Goal: Task Accomplishment & Management: Complete application form

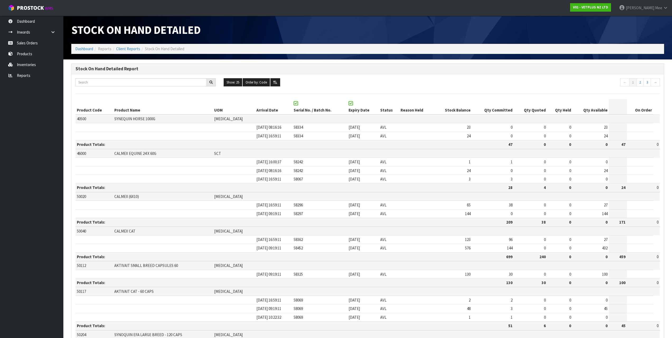
scroll to position [535, 0]
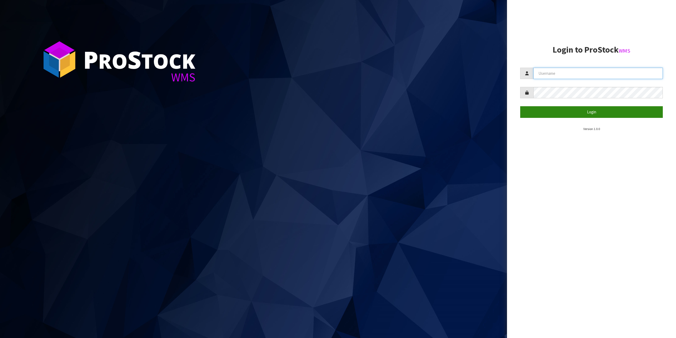
type input "[EMAIL_ADDRESS][DOMAIN_NAME]"
click at [550, 112] on button "Login" at bounding box center [591, 111] width 143 height 11
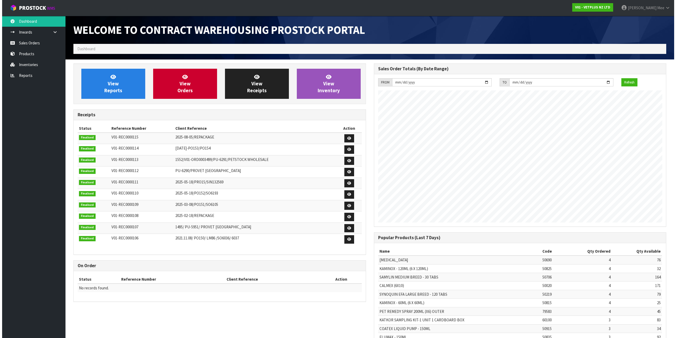
scroll to position [293, 300]
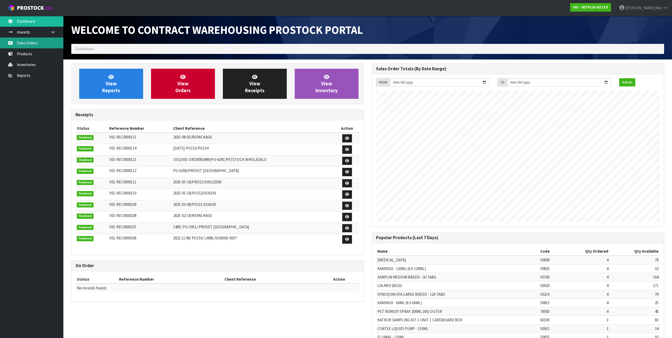
click at [19, 43] on link "Sales Orders" at bounding box center [31, 43] width 63 height 11
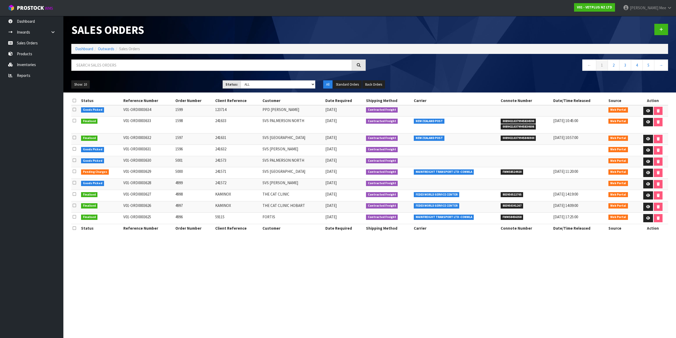
click at [670, 30] on div at bounding box center [521, 29] width 302 height 27
click at [664, 29] on link at bounding box center [662, 29] width 14 height 11
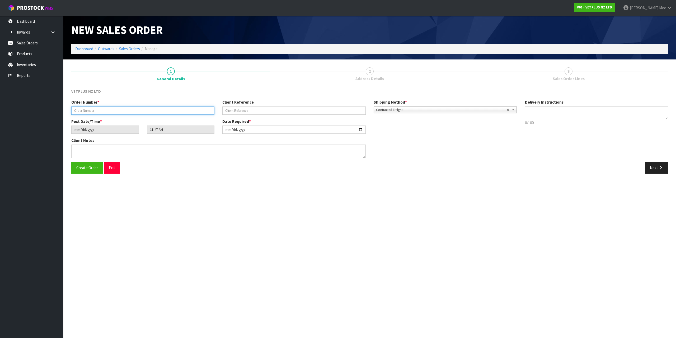
click at [96, 109] on input "text" at bounding box center [142, 110] width 143 height 8
type input "1600"
type input "1107090"
drag, startPoint x: 661, startPoint y: 168, endPoint x: 272, endPoint y: 130, distance: 391.0
click at [661, 168] on icon "button" at bounding box center [660, 168] width 5 height 4
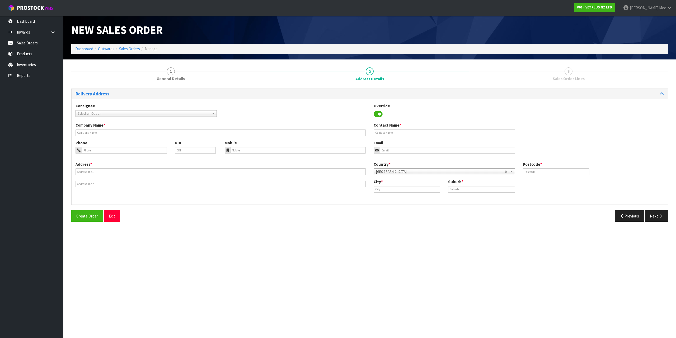
click at [102, 116] on span "Select an Option" at bounding box center [144, 113] width 132 height 6
type input "pet di"
click at [155, 135] on li "PETDIRECT - PET DI RECT" at bounding box center [146, 135] width 139 height 7
type input "PET DIRECT"
type input "[EMAIL_ADDRESS][DOMAIN_NAME]"
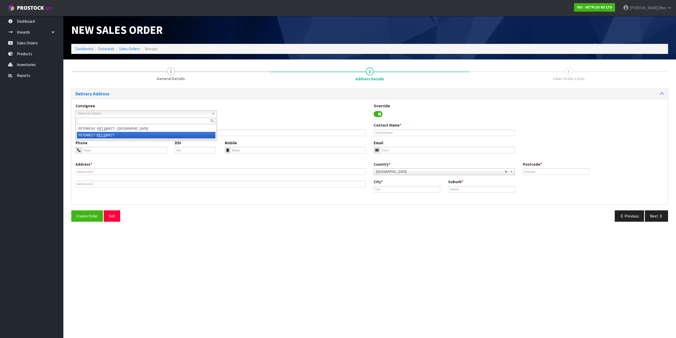
type input "[STREET_ADDRESS]"
type input "1026"
type input "[GEOGRAPHIC_DATA]"
type input "AVONDALE"
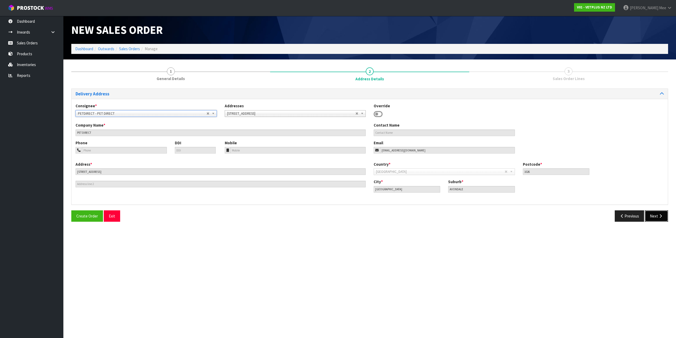
click at [663, 213] on button "Next" at bounding box center [656, 215] width 23 height 11
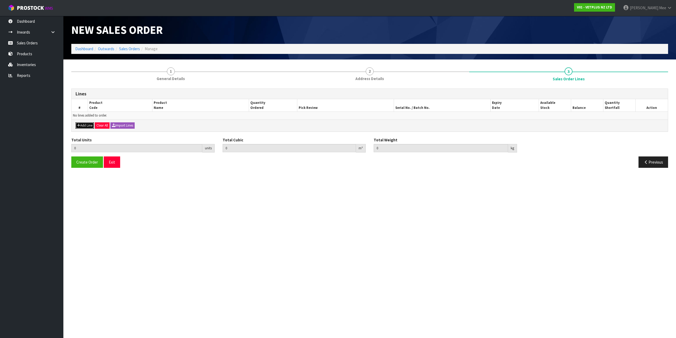
click at [90, 123] on button "Add Line" at bounding box center [85, 125] width 18 height 6
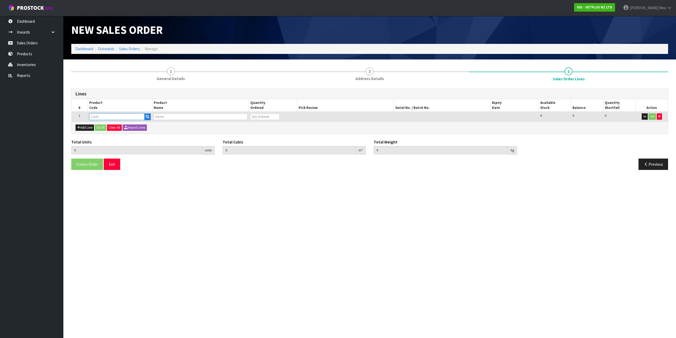
drag, startPoint x: 95, startPoint y: 117, endPoint x: 120, endPoint y: 118, distance: 25.4
click at [95, 117] on input "text" at bounding box center [116, 116] width 55 height 7
type input "79664"
click at [120, 123] on link "79664" at bounding box center [111, 125] width 43 height 7
type input "79664"
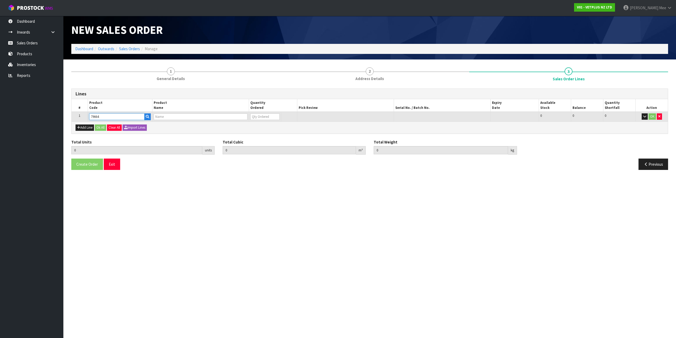
type input "0.000000"
type input "0.000"
type input "PET REMEDY SPRAY 15ML (X6) OUTER"
type input "0"
type input "1"
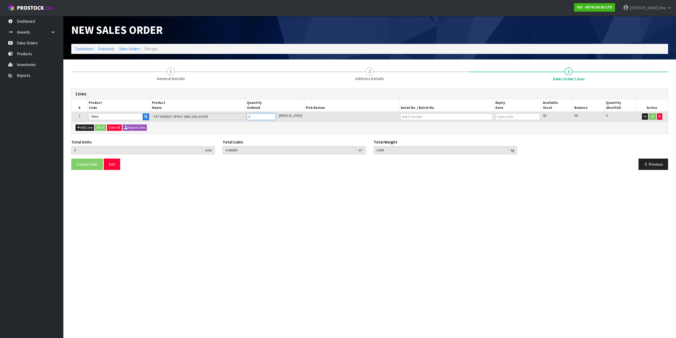
type input "0.000794"
type input "0.25"
type input "1"
click at [275, 115] on input "1" at bounding box center [261, 116] width 29 height 7
type input "2"
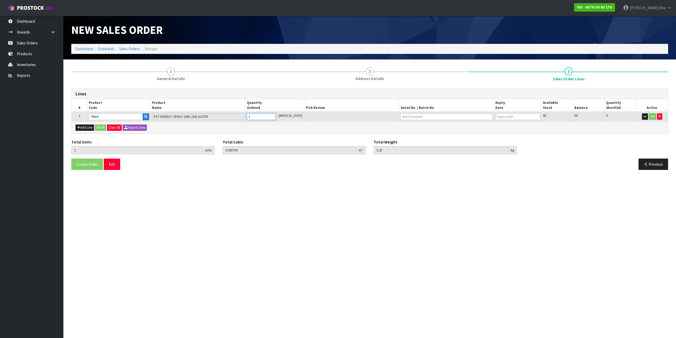
type input "0.001588"
type input "0.5"
type input "2"
click at [275, 115] on input "2" at bounding box center [261, 116] width 29 height 7
type input "3"
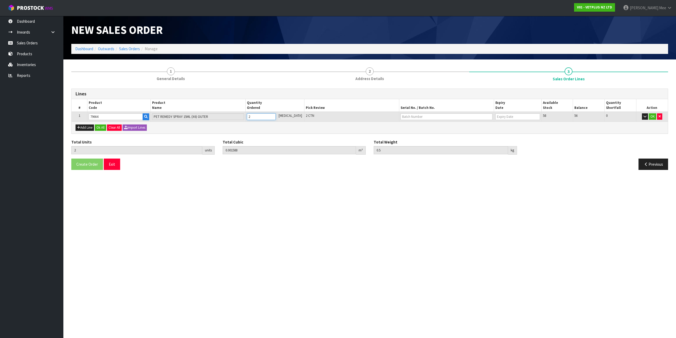
type input "0.002382"
type input "0.75"
type input "3"
click at [275, 115] on input "3" at bounding box center [261, 116] width 29 height 7
type input "4"
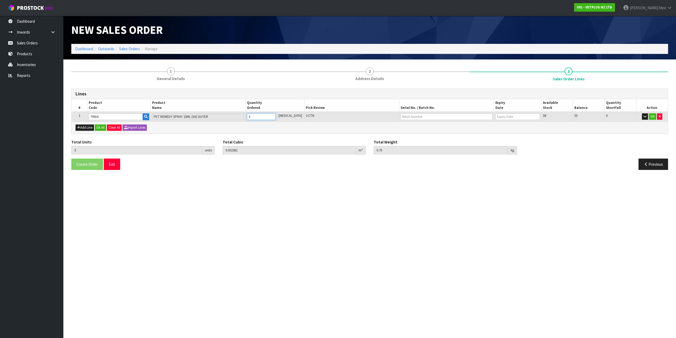
type input "0.003176"
type input "1"
type input "4"
click at [275, 115] on input "4" at bounding box center [261, 116] width 29 height 7
click at [103, 128] on button "Ok All" at bounding box center [100, 127] width 11 height 6
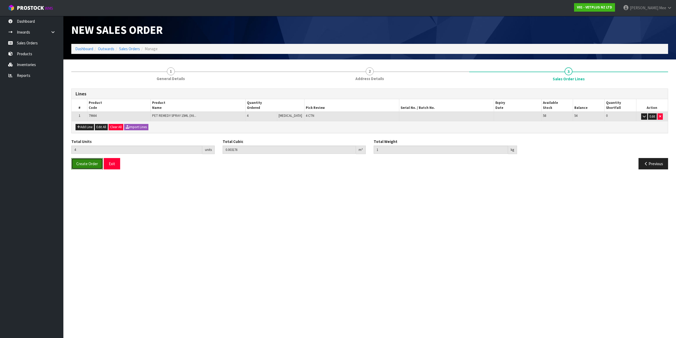
click at [86, 166] on span "Create Order" at bounding box center [87, 163] width 22 height 5
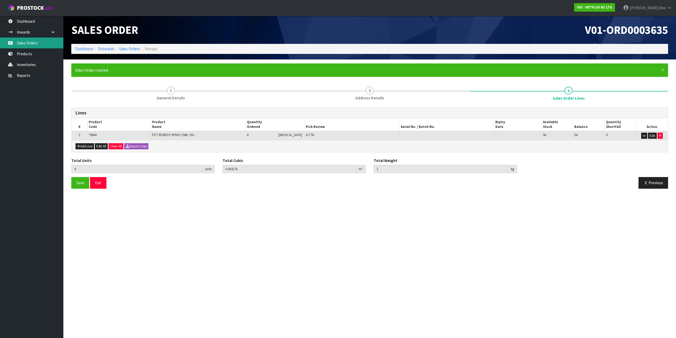
click at [34, 43] on link "Sales Orders" at bounding box center [31, 43] width 63 height 11
